Goal: Transaction & Acquisition: Purchase product/service

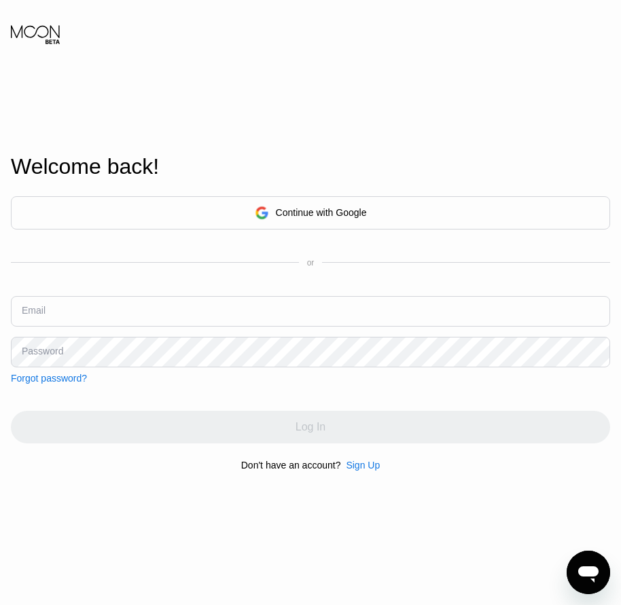
click at [350, 467] on div "Sign Up" at bounding box center [363, 465] width 34 height 11
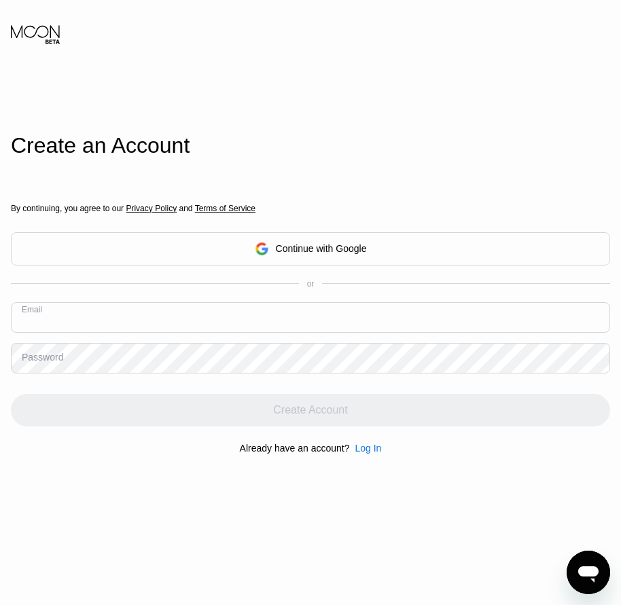
paste input "[EMAIL_ADDRESS][DOMAIN_NAME]"
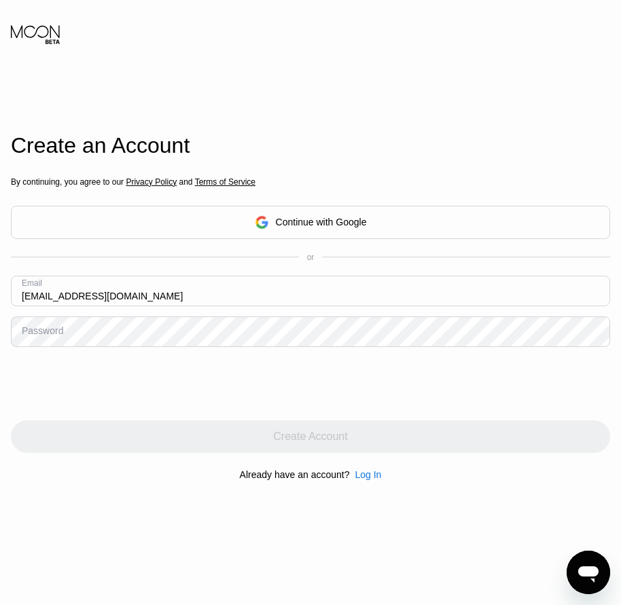
type input "[EMAIL_ADDRESS][DOMAIN_NAME]"
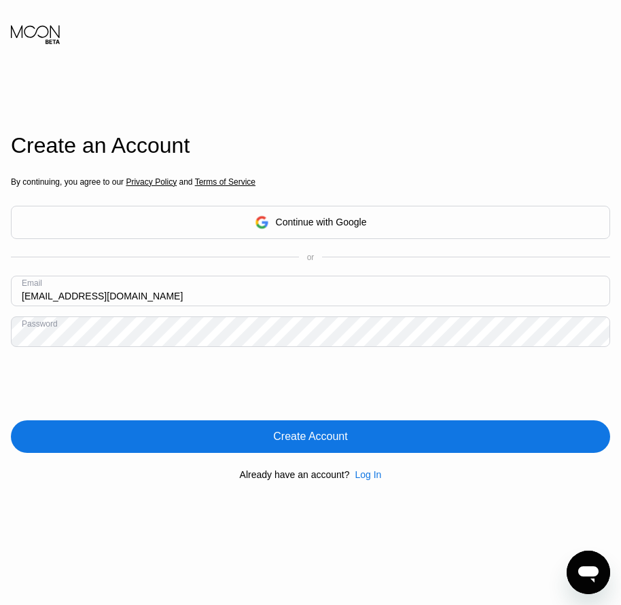
click at [334, 436] on div "Create Account" at bounding box center [310, 437] width 74 height 14
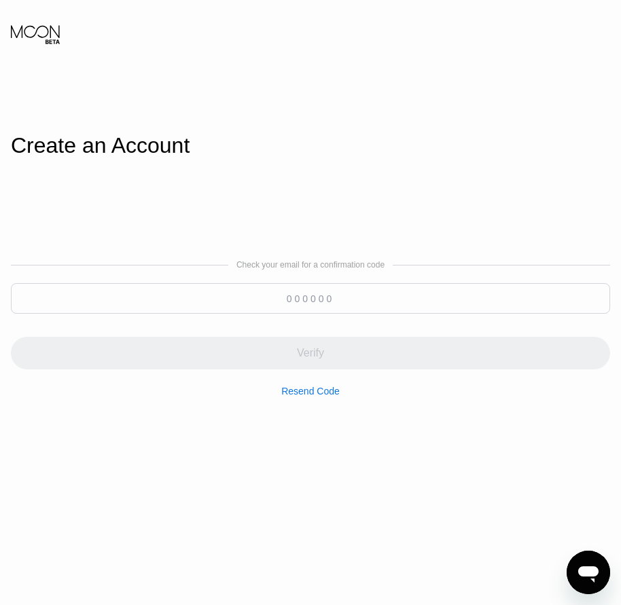
paste input "248385"
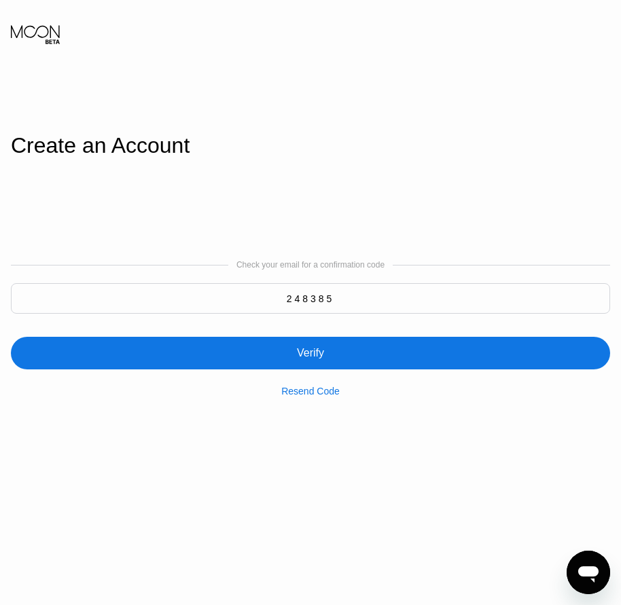
type input "248385"
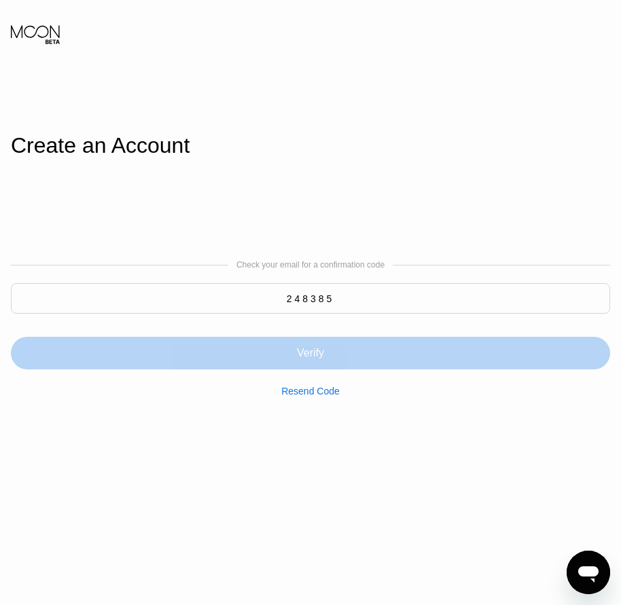
click at [326, 358] on div "Verify" at bounding box center [310, 353] width 599 height 33
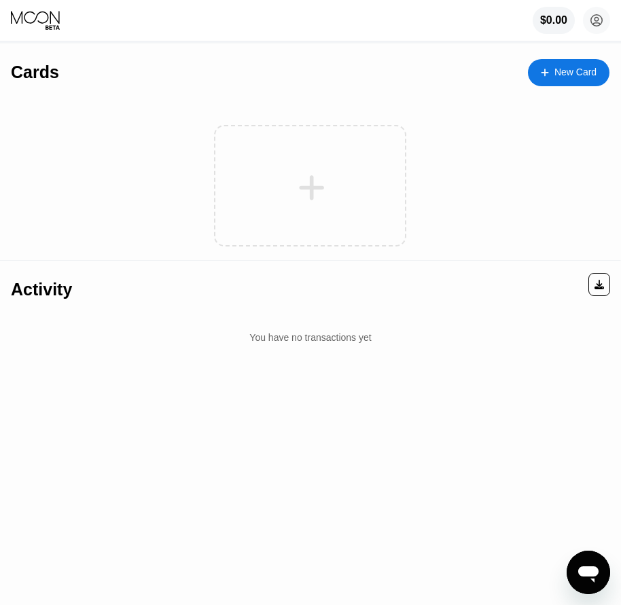
click at [571, 78] on div "New Card" at bounding box center [575, 73] width 42 height 12
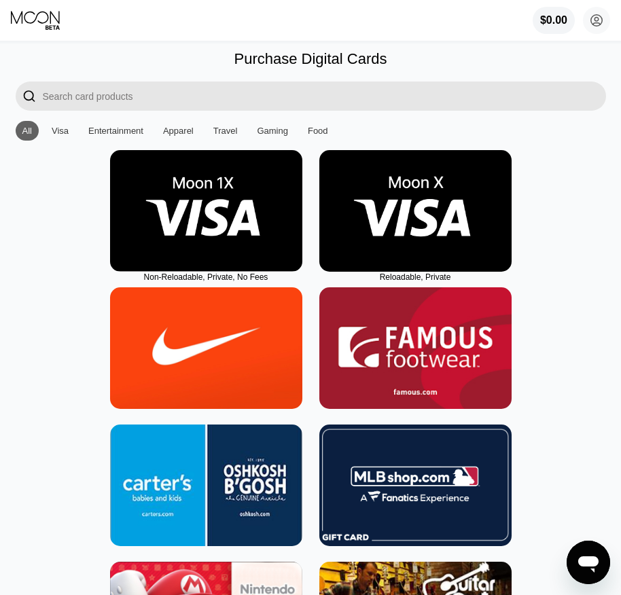
click at [409, 246] on img at bounding box center [415, 211] width 192 height 122
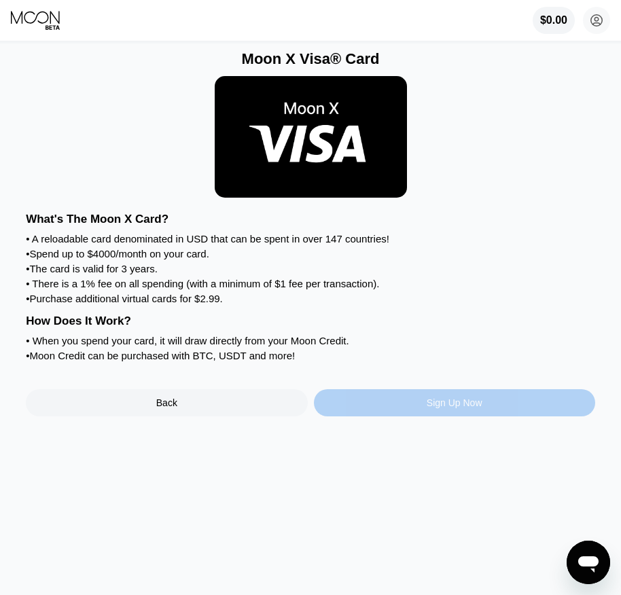
click at [454, 416] on div "Sign Up Now" at bounding box center [454, 402] width 281 height 27
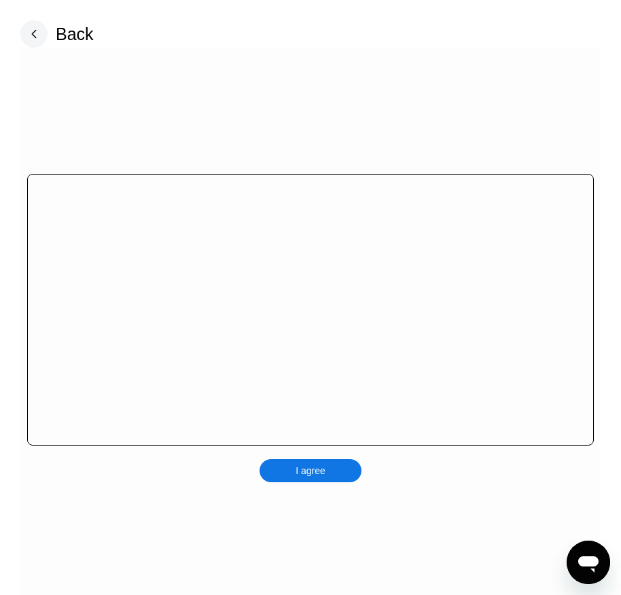
click at [349, 472] on div "I agree" at bounding box center [310, 470] width 102 height 23
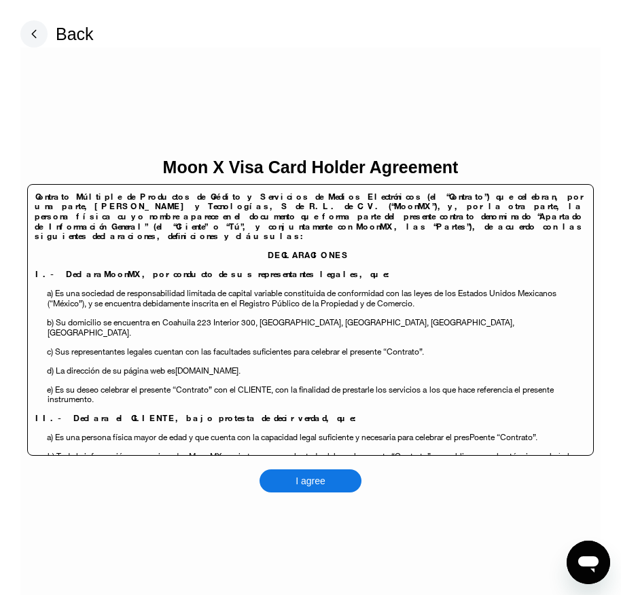
click at [336, 484] on div "I agree" at bounding box center [310, 480] width 102 height 23
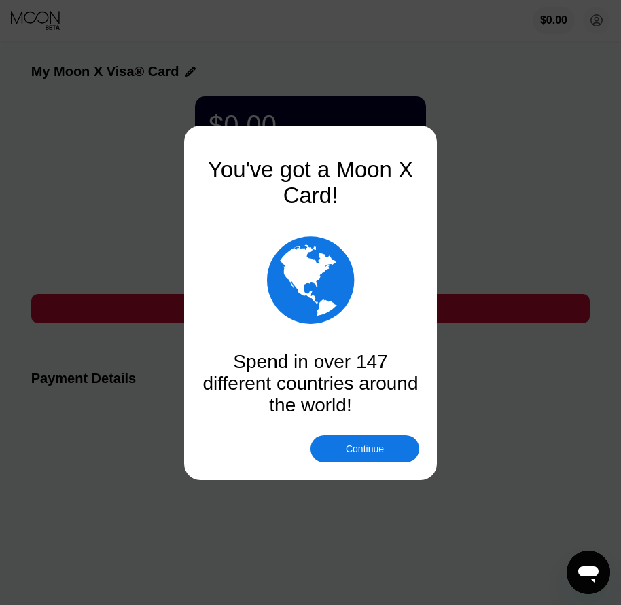
click at [361, 463] on div at bounding box center [315, 302] width 631 height 605
click at [365, 450] on div "Continue" at bounding box center [365, 449] width 38 height 11
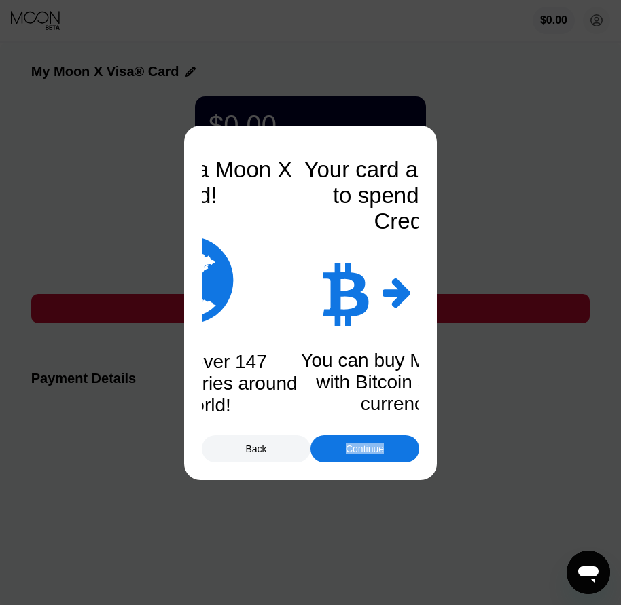
click at [365, 450] on div "Continue" at bounding box center [365, 449] width 38 height 11
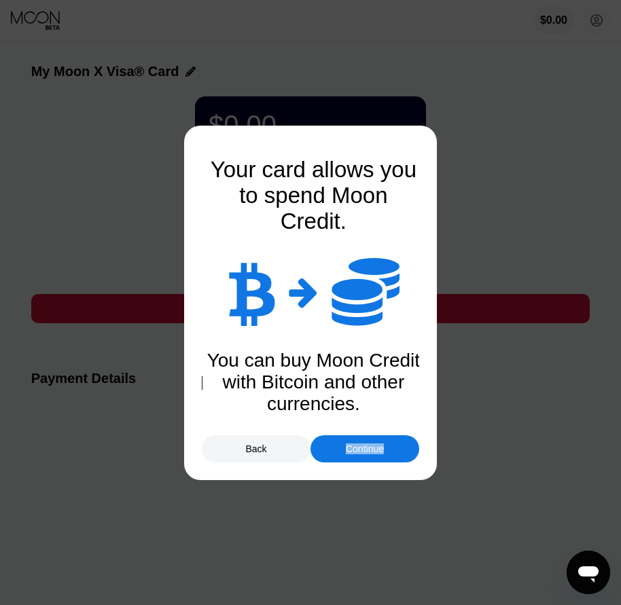
click at [365, 450] on div "Continue" at bounding box center [365, 449] width 38 height 11
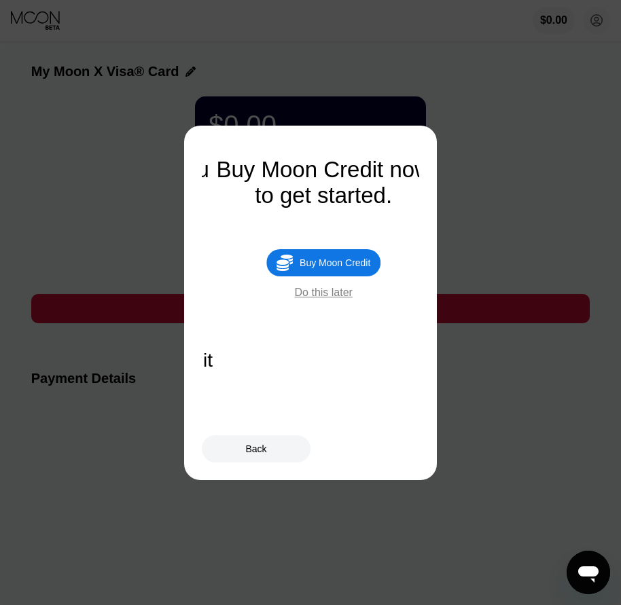
click at [352, 262] on div " Buy Moon Credit" at bounding box center [323, 262] width 114 height 27
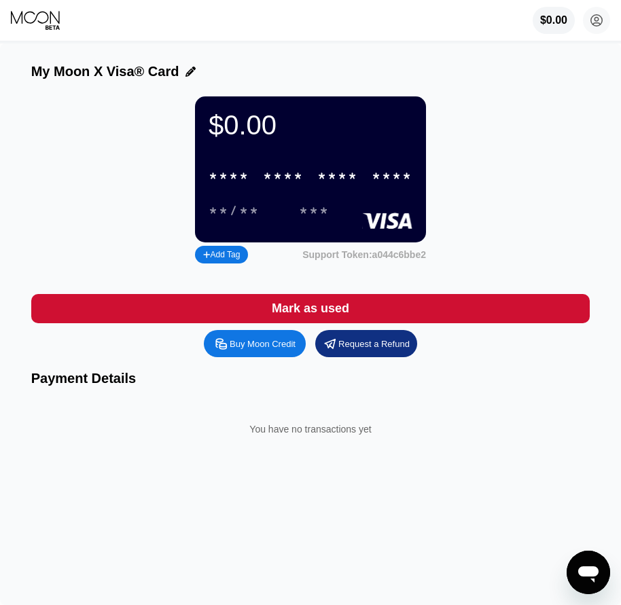
type input "0"
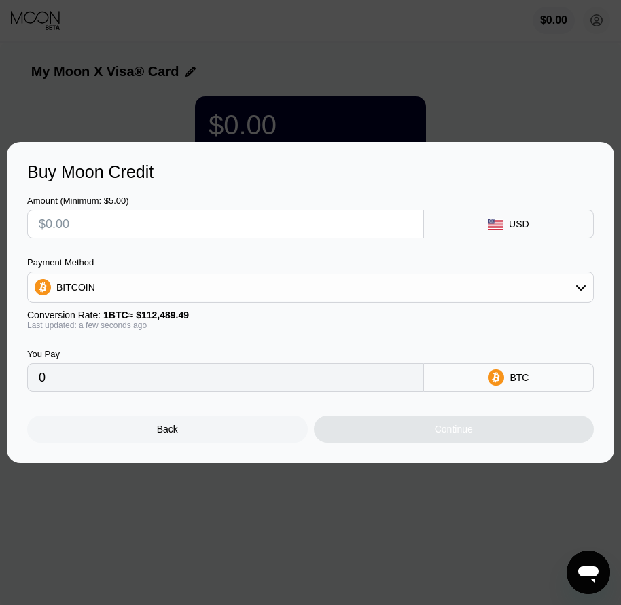
click at [188, 437] on div "Back" at bounding box center [167, 429] width 281 height 27
